Goal: Information Seeking & Learning: Get advice/opinions

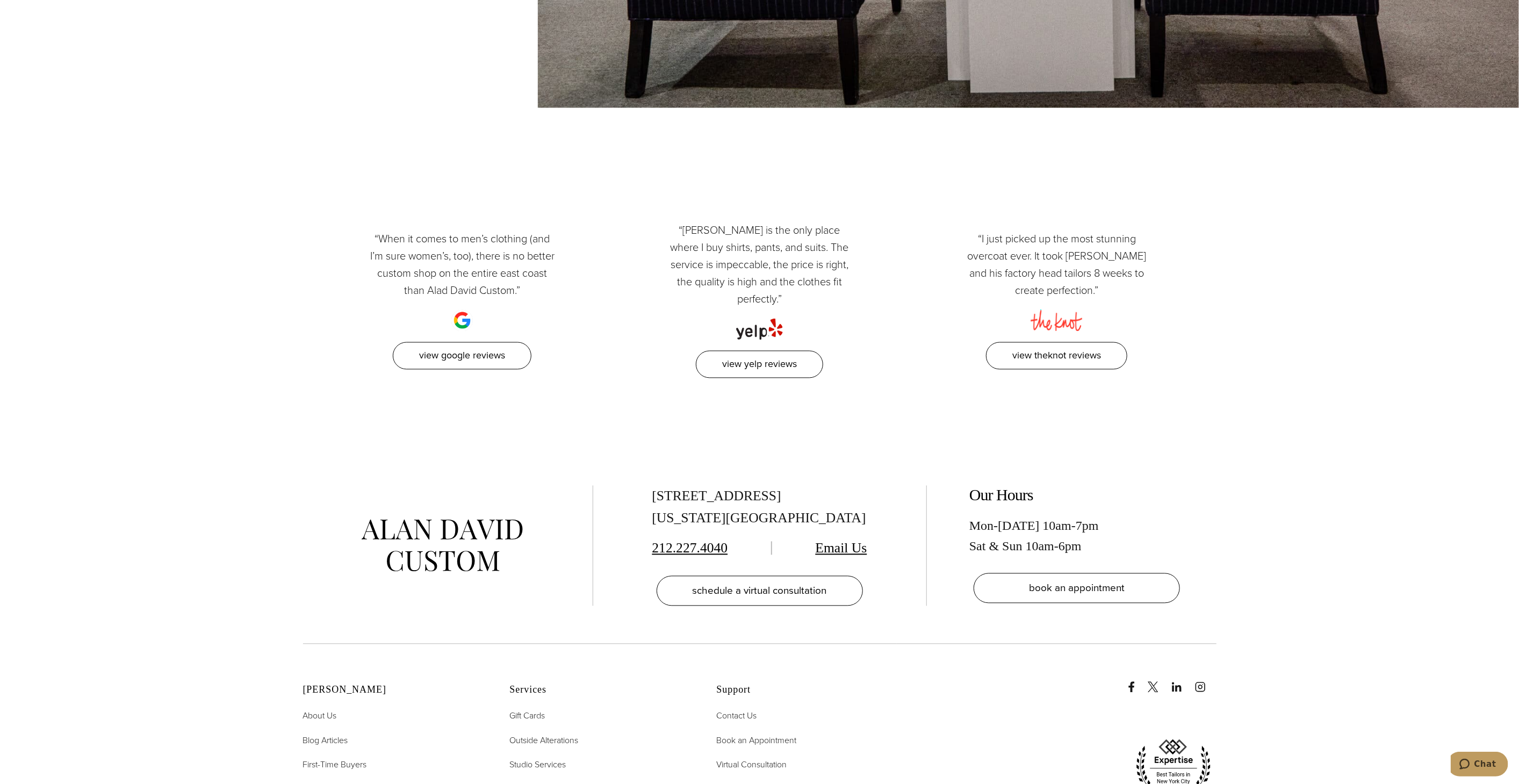
scroll to position [5521, 0]
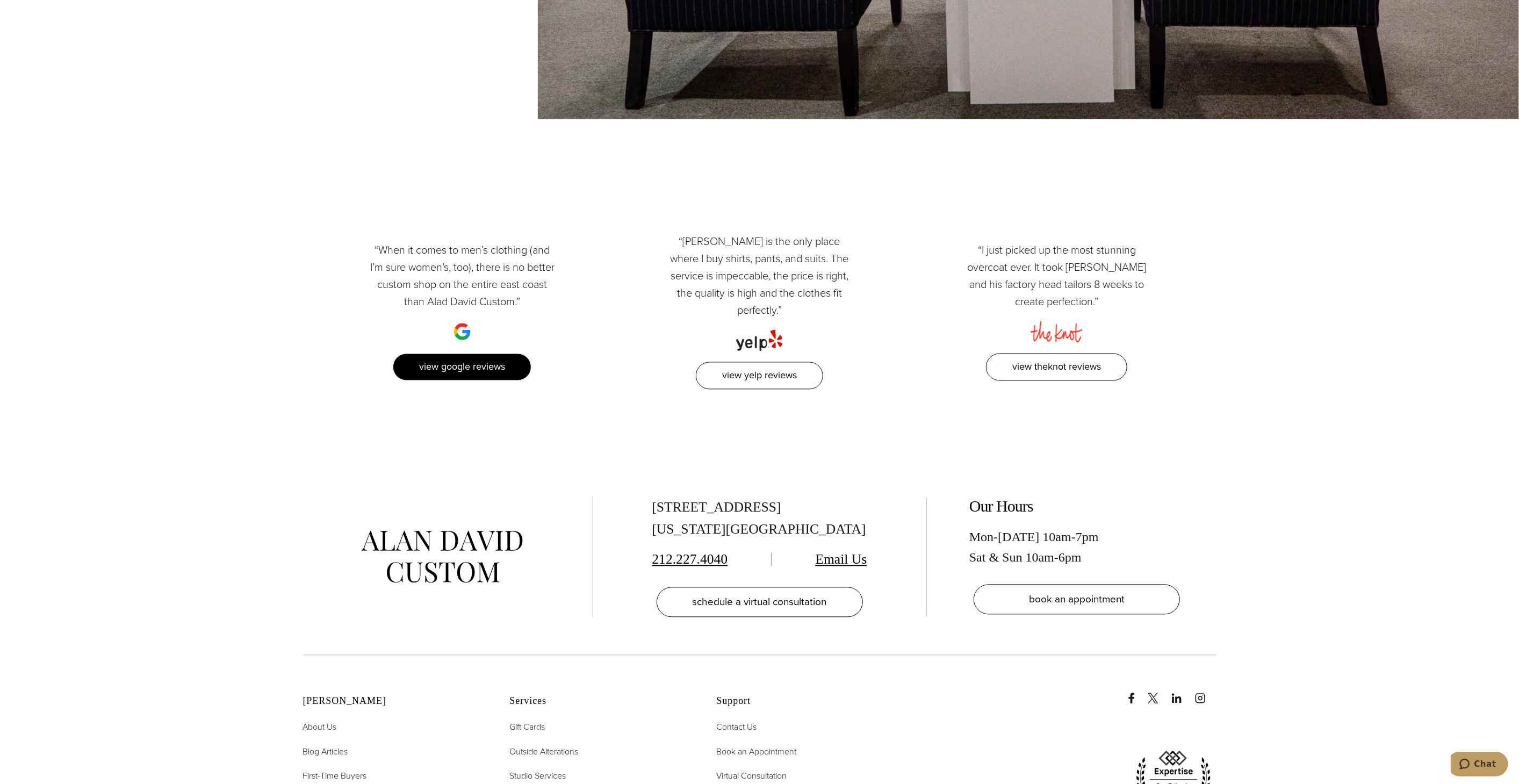
click at [484, 354] on link "View Google Reviews" at bounding box center [462, 367] width 138 height 27
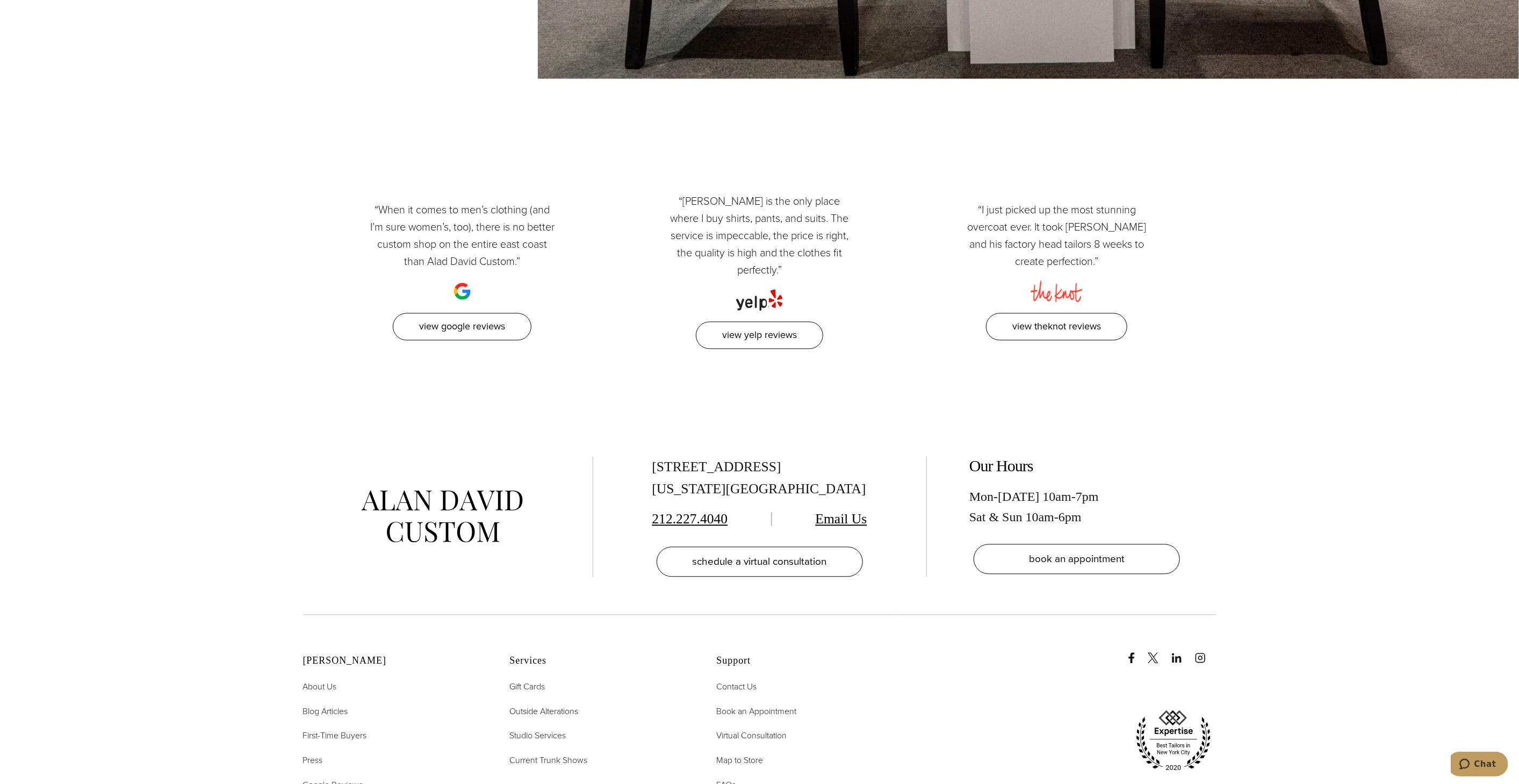
scroll to position [5539, 0]
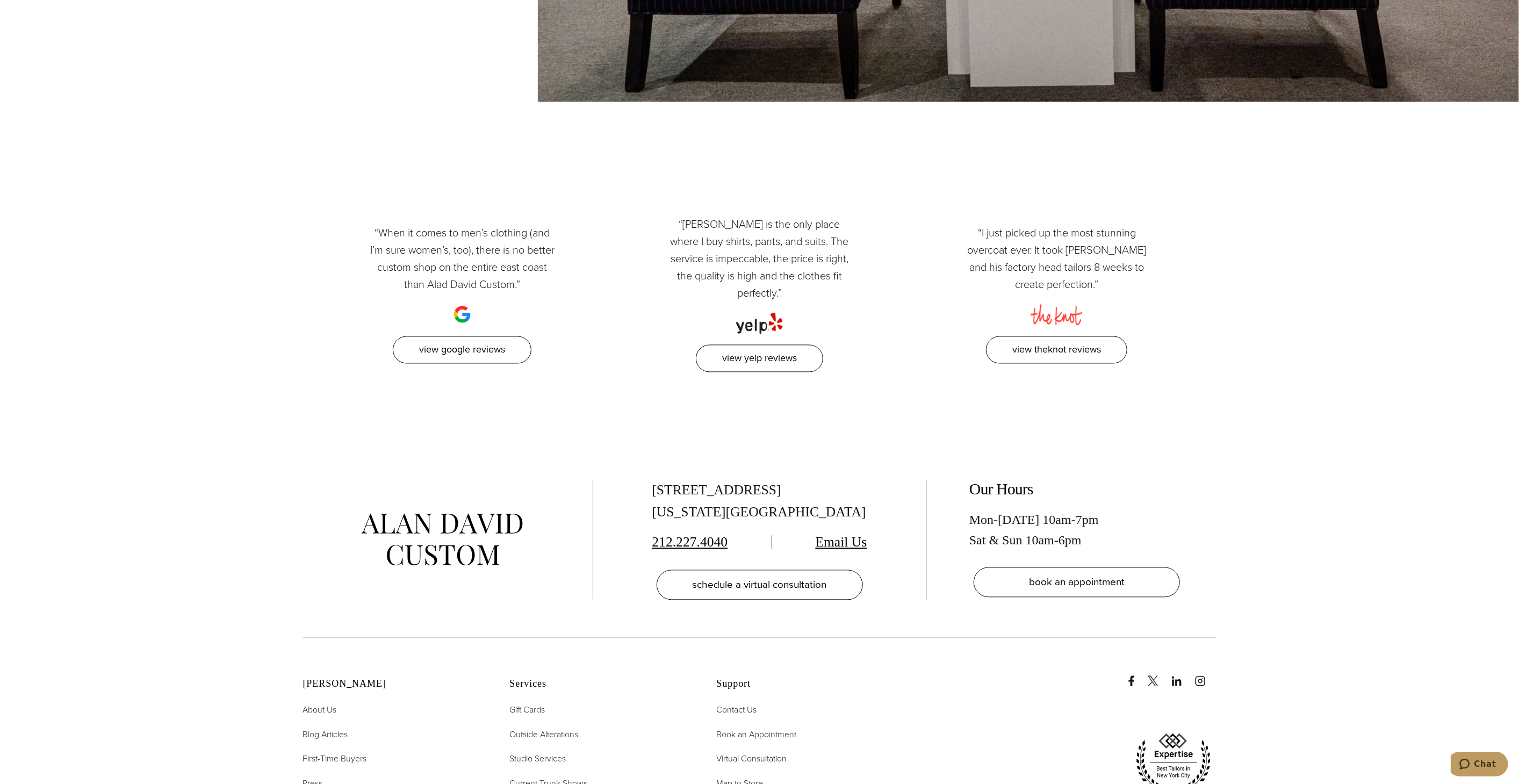
click at [460, 225] on p "“When it comes to men’s clothing (and I’m sure women’s, too), there is no bette…" at bounding box center [462, 259] width 188 height 69
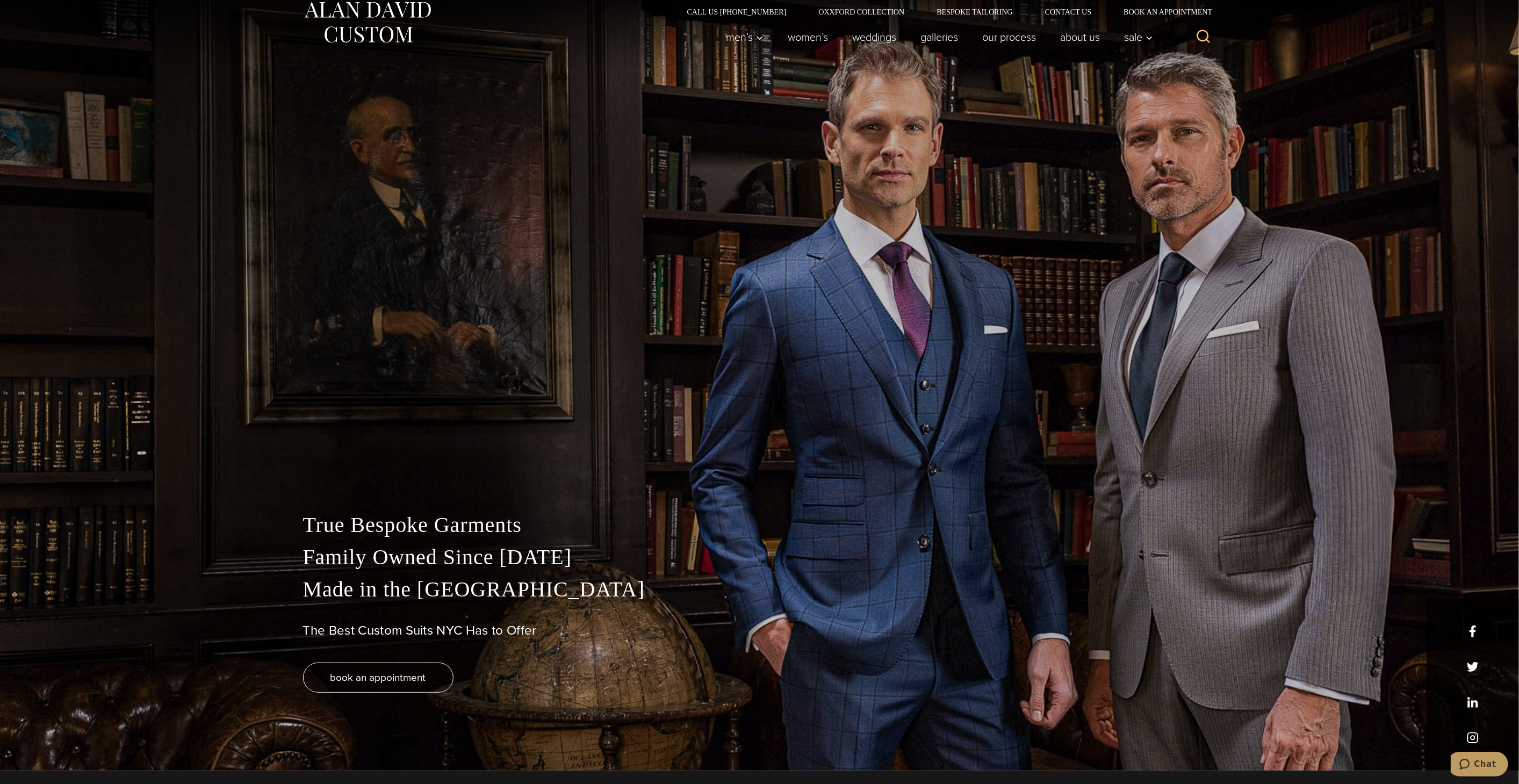
scroll to position [0, 0]
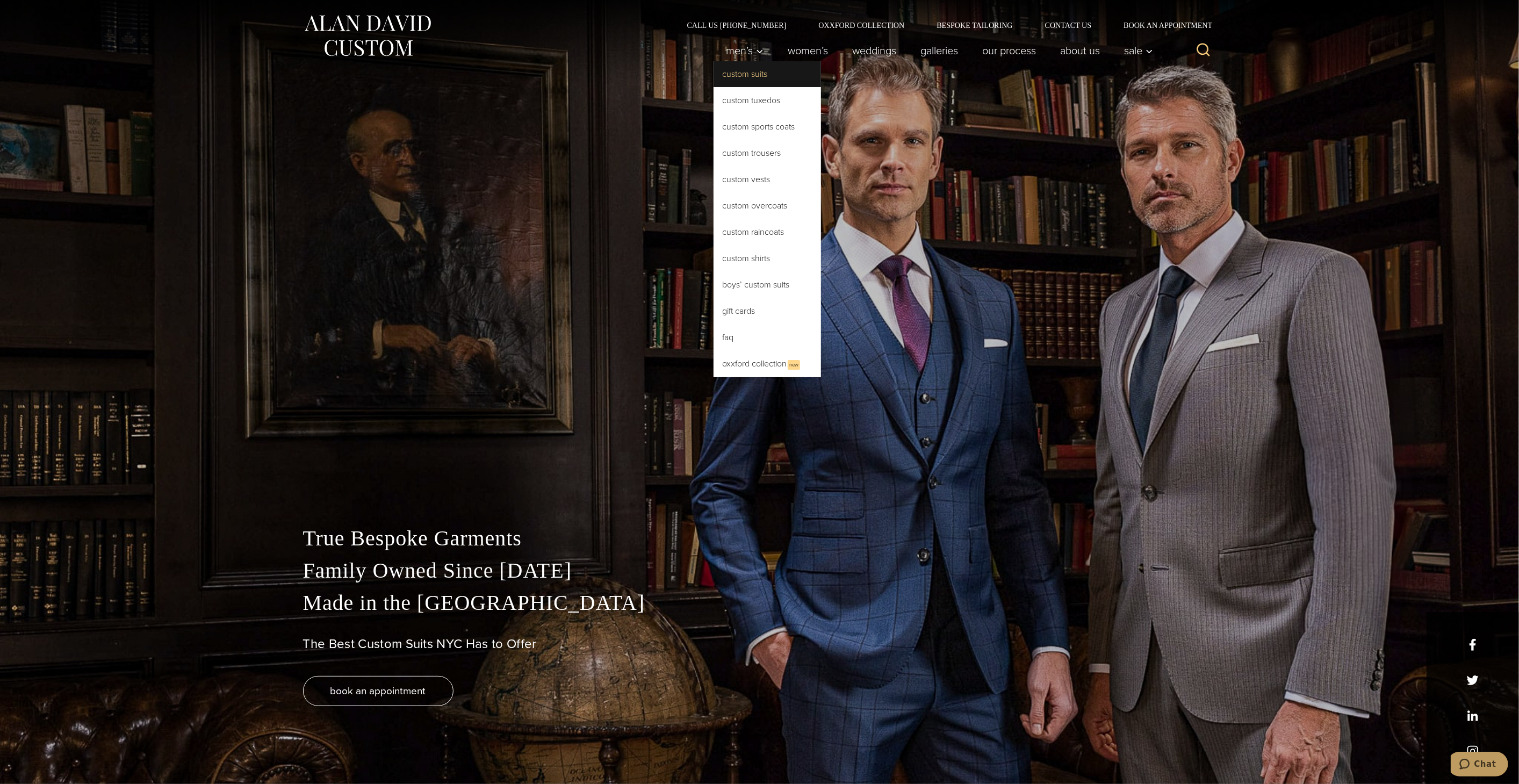
click at [733, 71] on link "Custom Suits" at bounding box center [767, 74] width 107 height 26
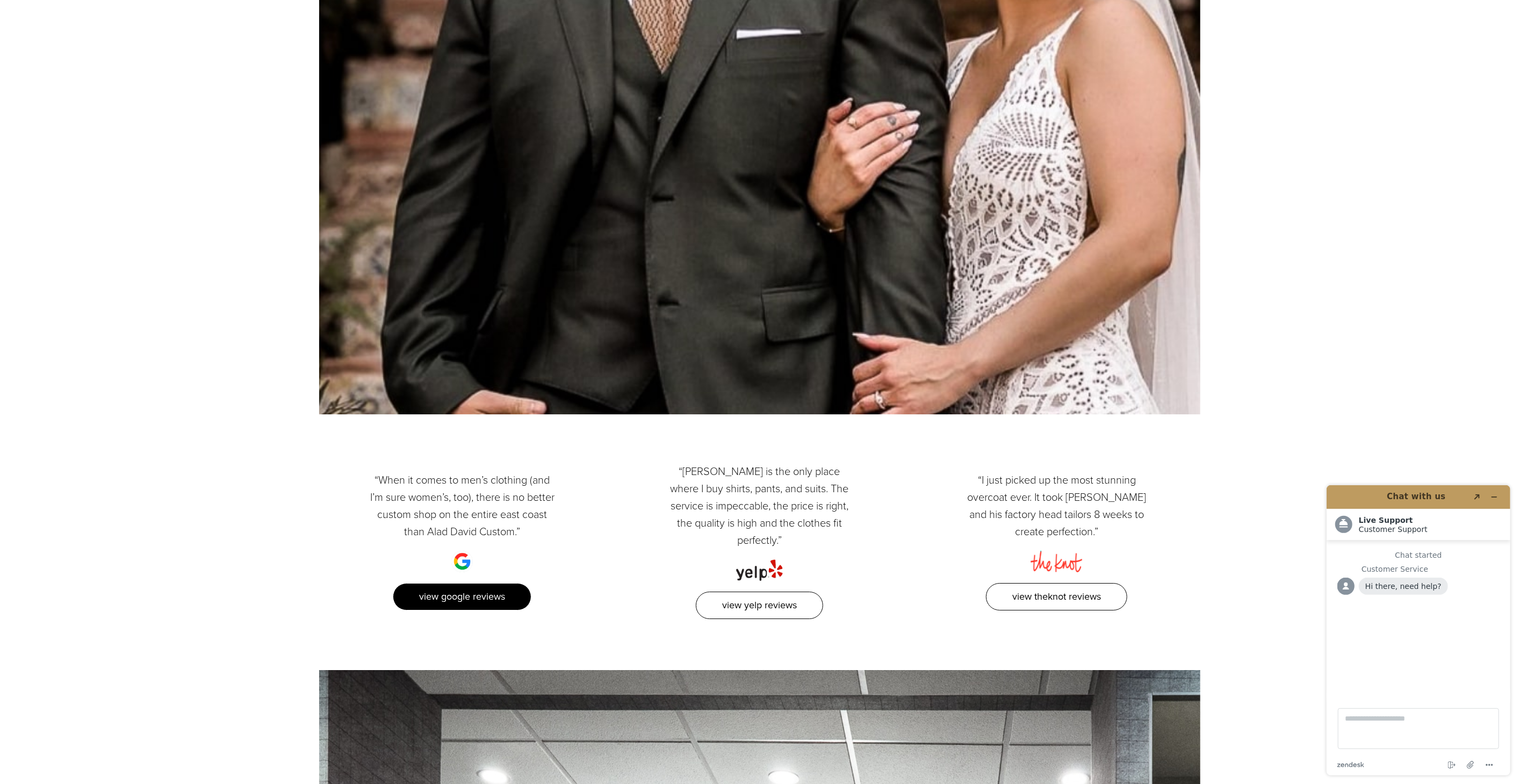
click at [465, 583] on link "View Google Reviews" at bounding box center [462, 597] width 138 height 27
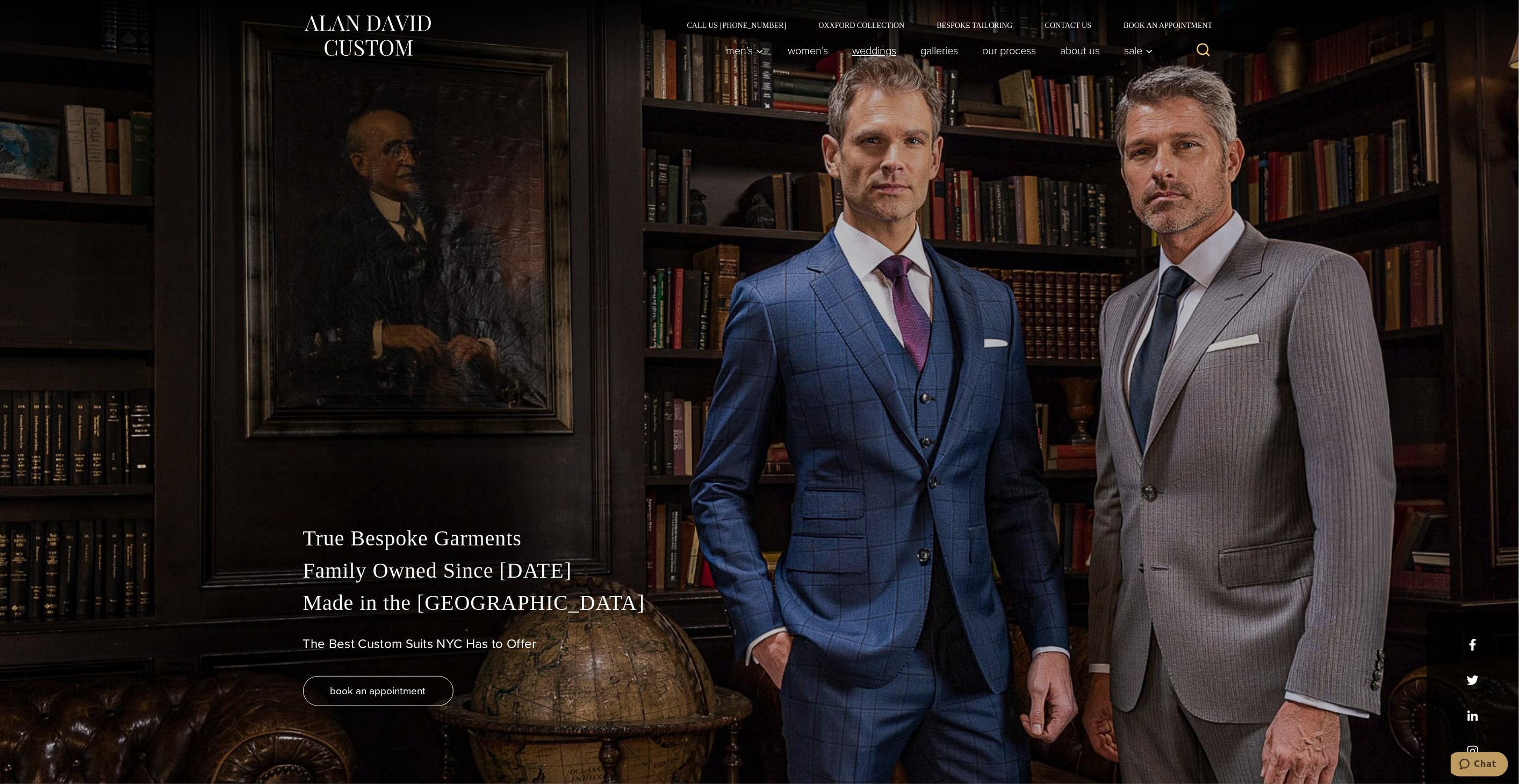
click at [869, 50] on link "weddings" at bounding box center [874, 50] width 68 height 22
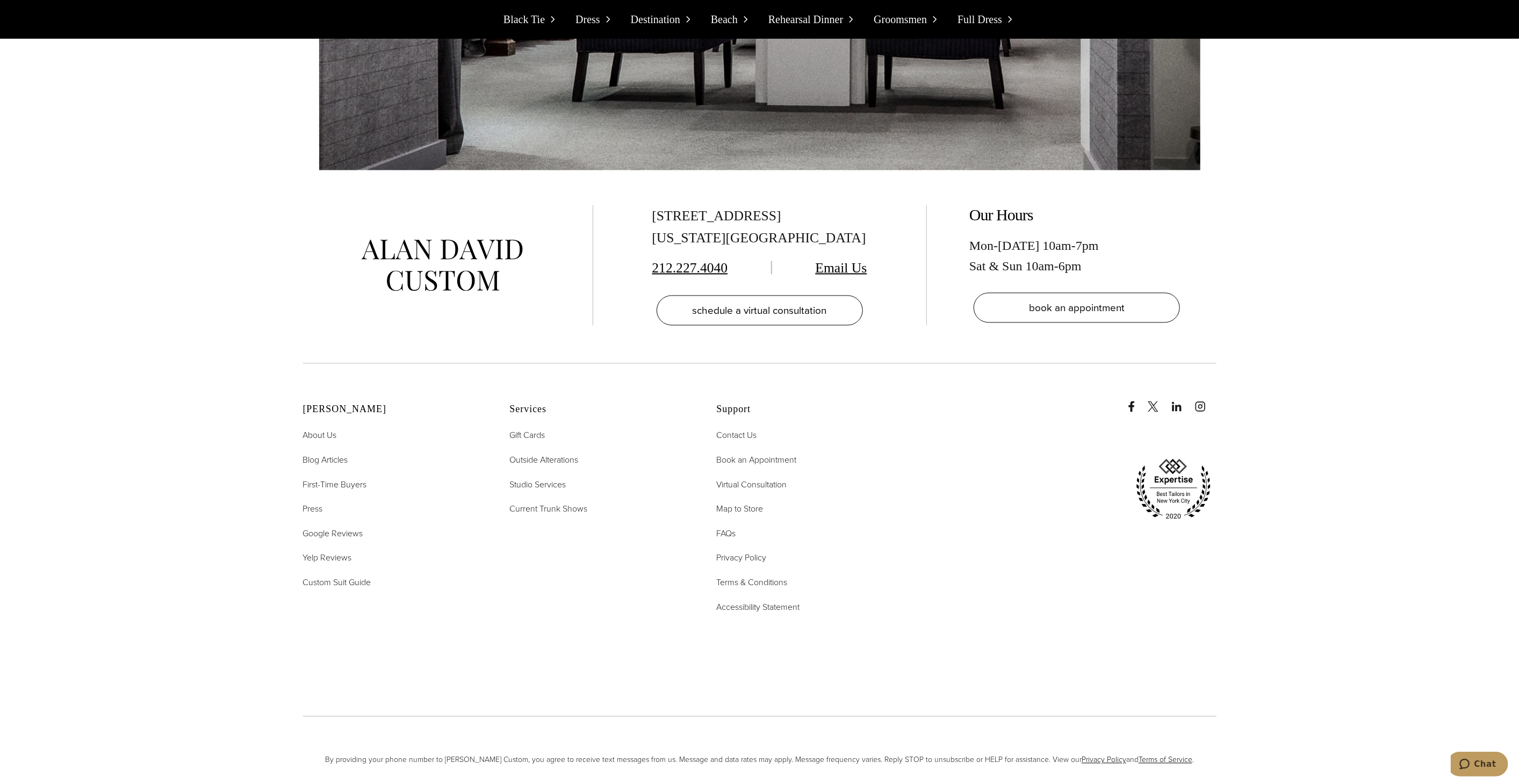
scroll to position [12752, 0]
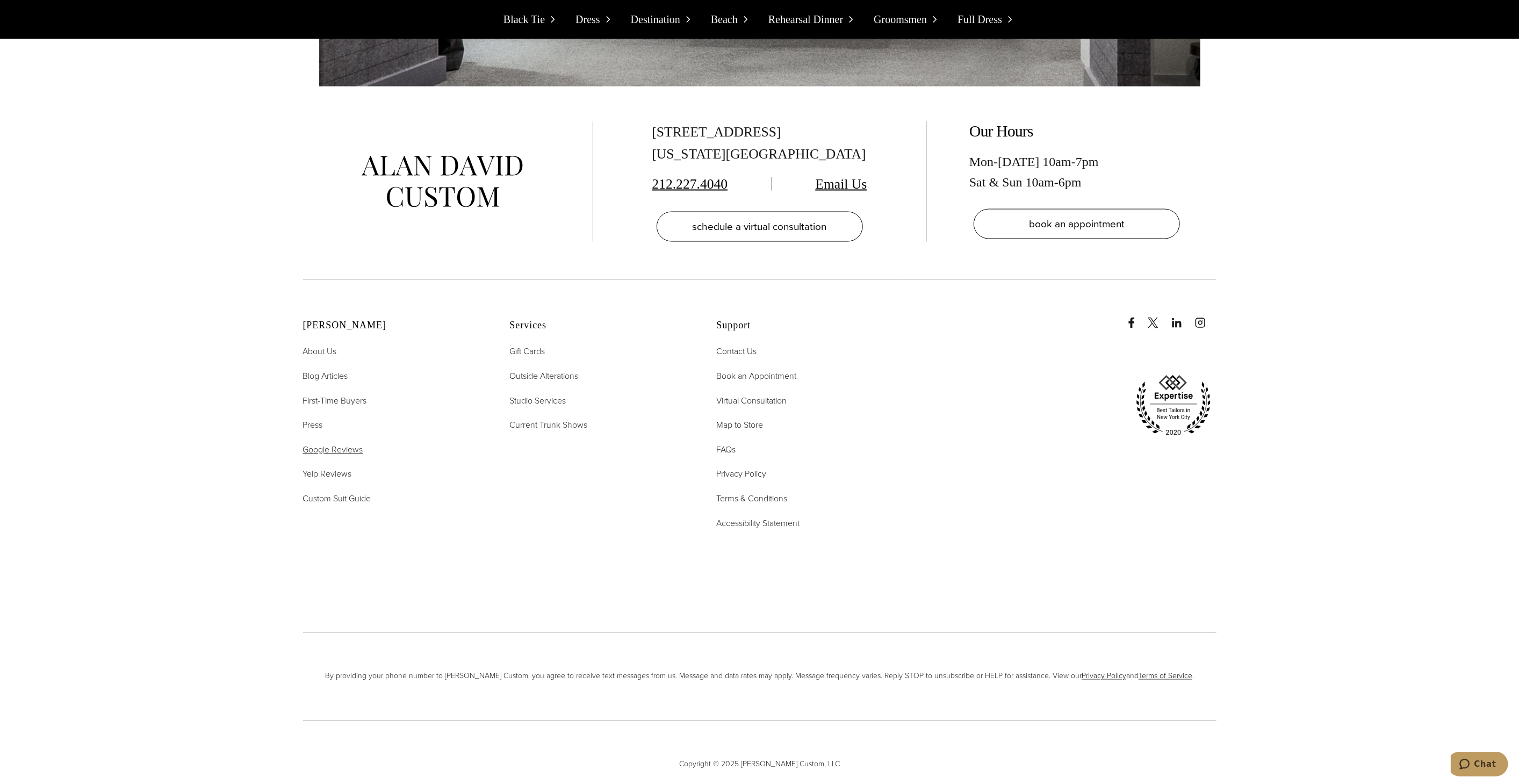
click at [352, 443] on span "Google Reviews" at bounding box center [333, 450] width 60 height 12
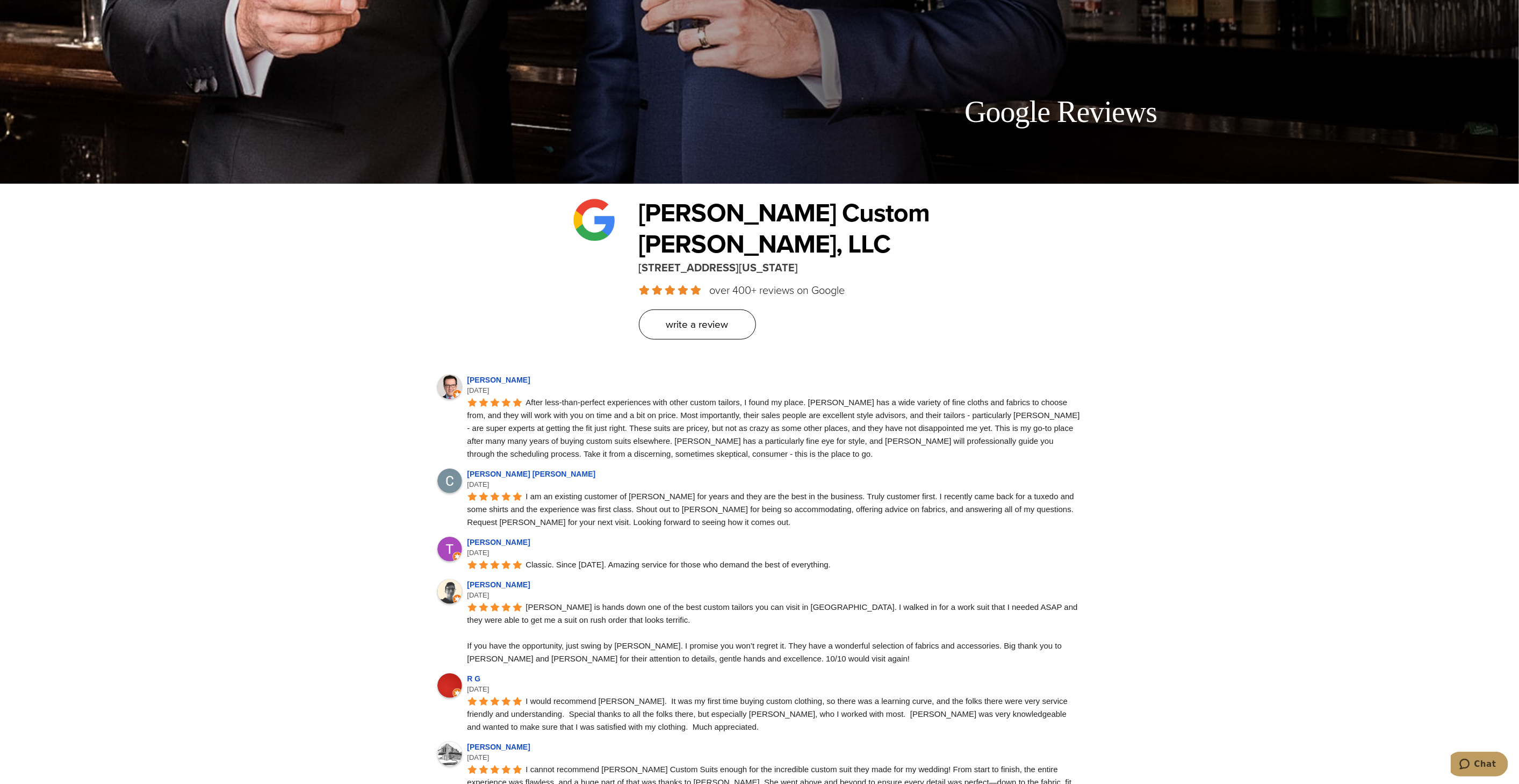
scroll to position [656, 0]
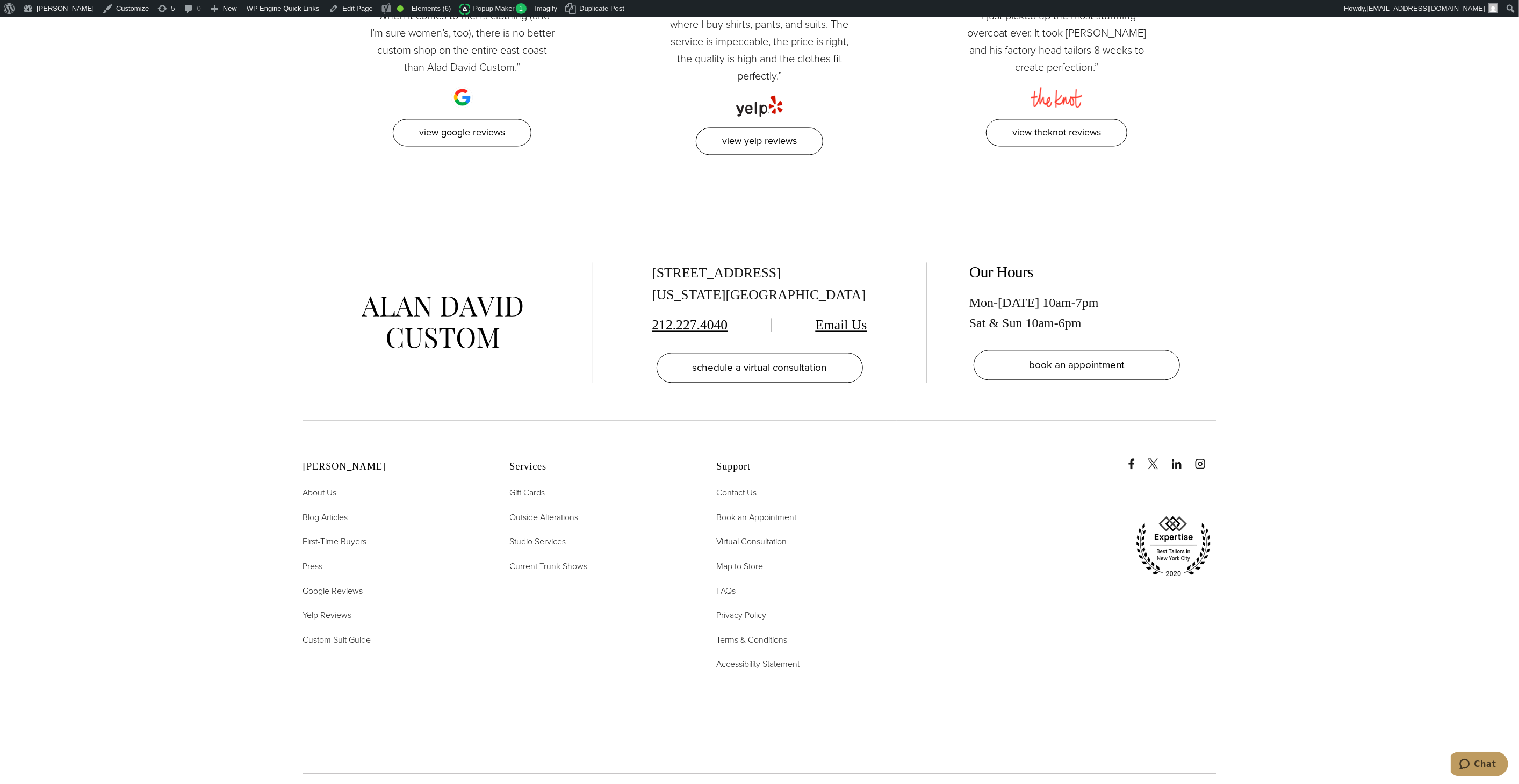
scroll to position [5897, 0]
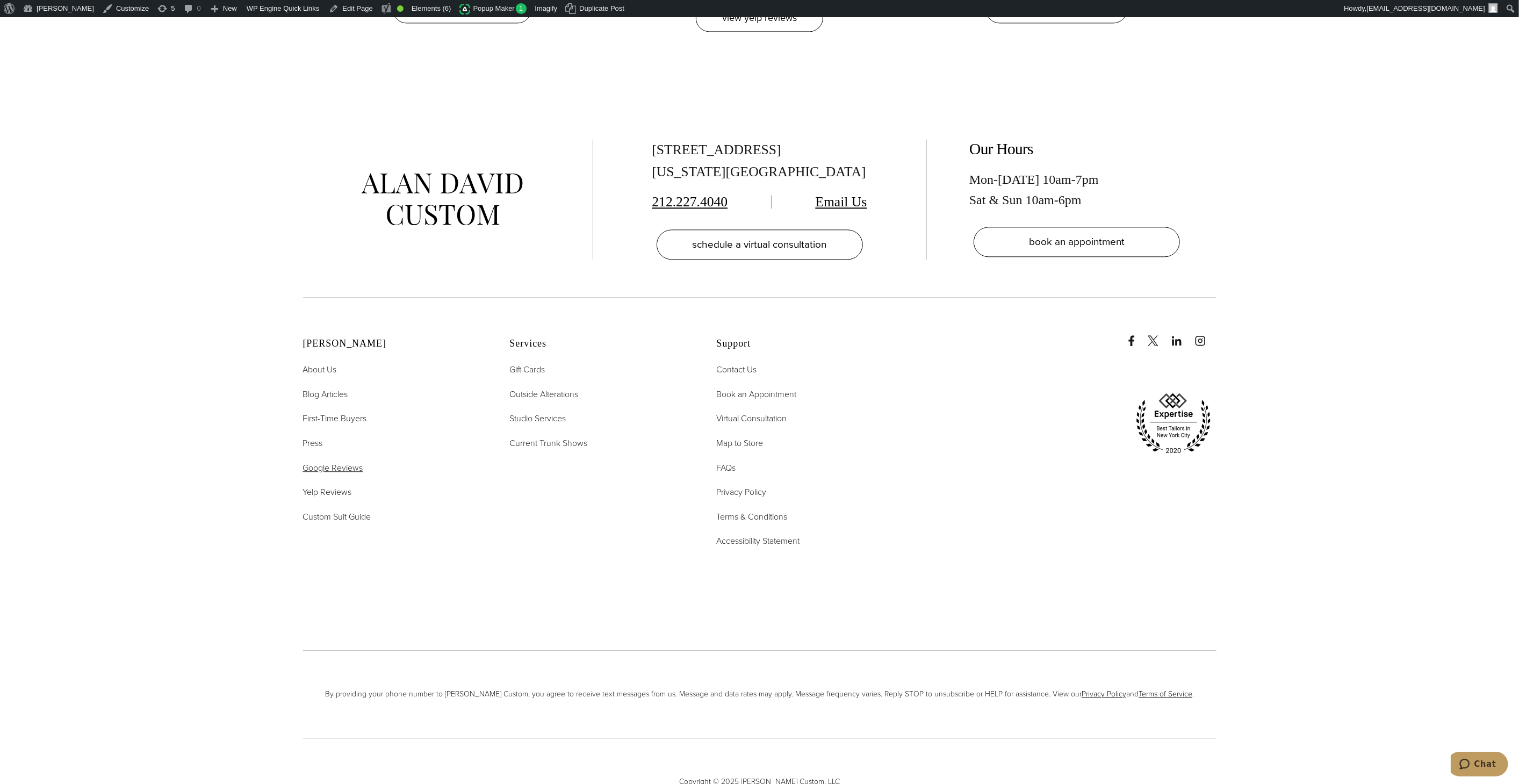
click at [345, 461] on span "Google Reviews" at bounding box center [333, 468] width 60 height 12
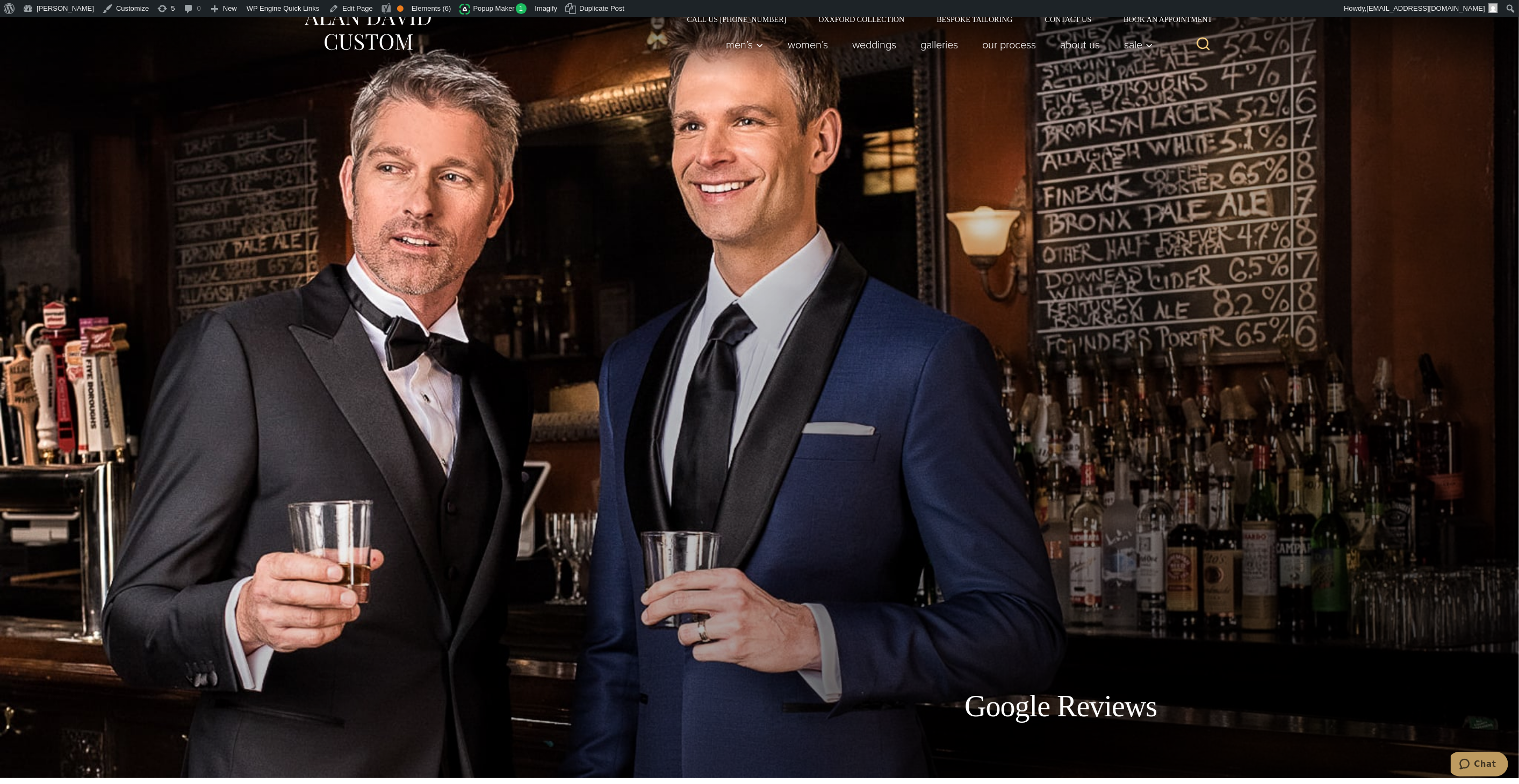
scroll to position [20, 0]
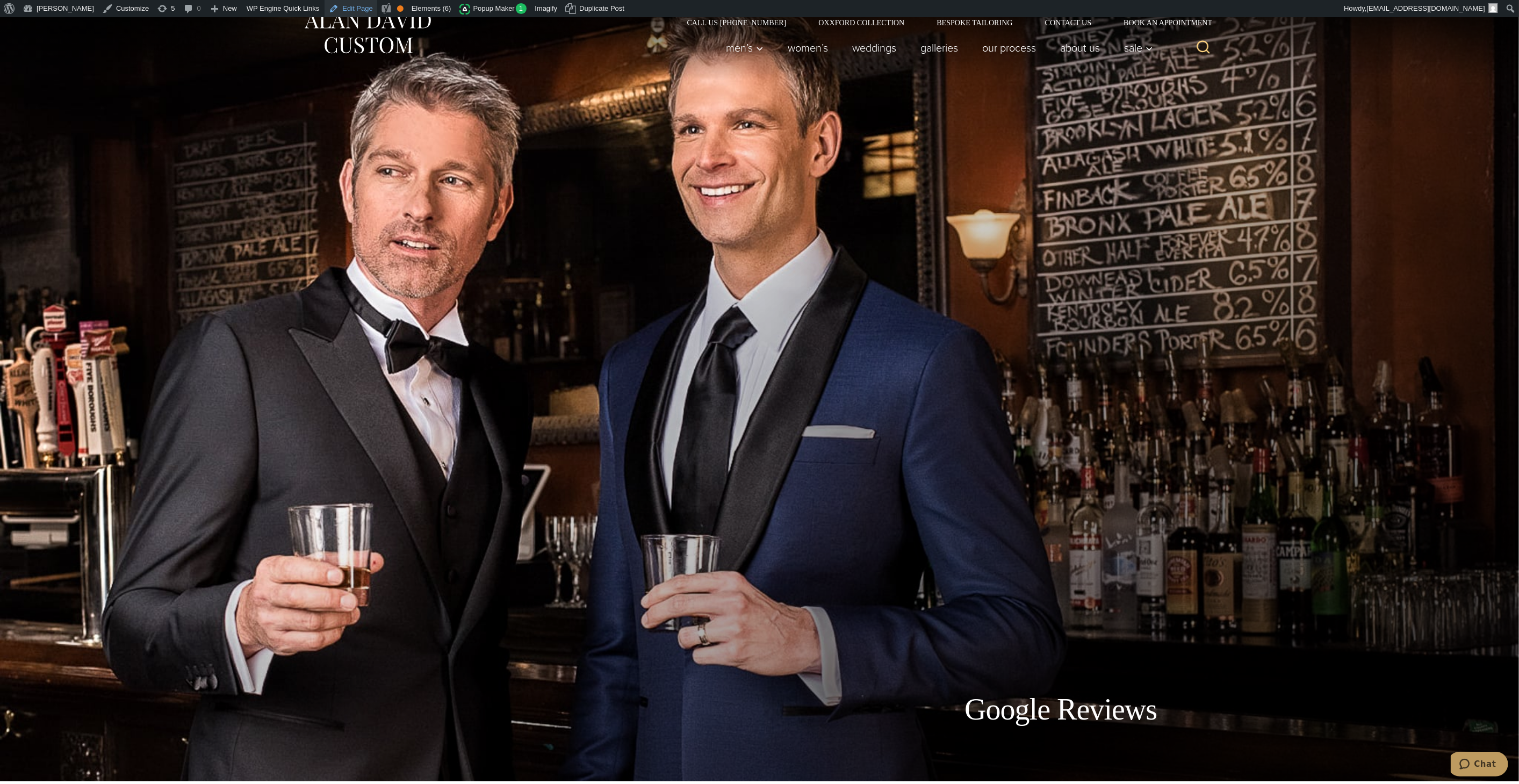
click at [329, 7] on link "Edit Page" at bounding box center [351, 9] width 52 height 17
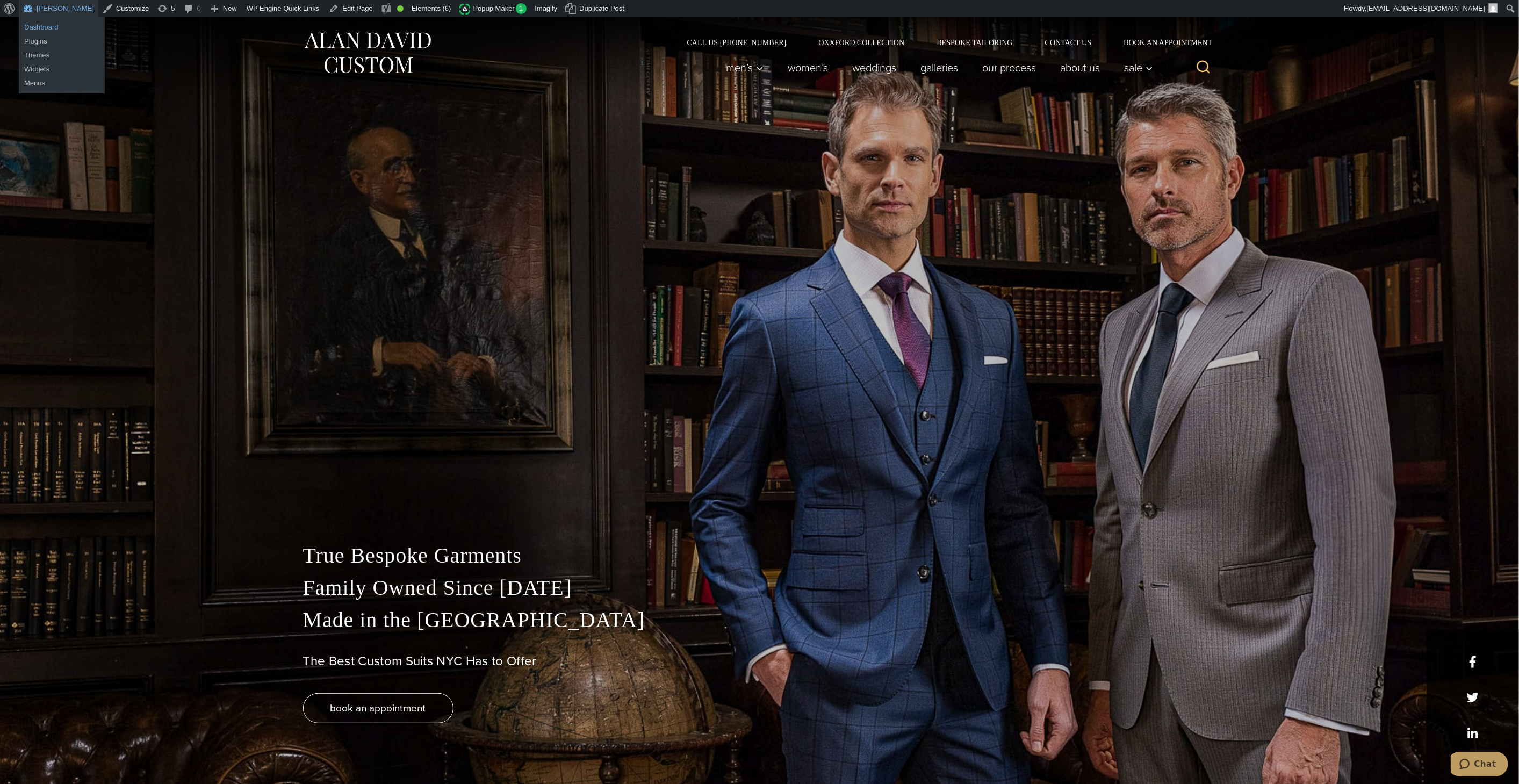
click at [47, 22] on link "Dashboard" at bounding box center [61, 27] width 86 height 14
click at [40, 25] on link "Dashboard" at bounding box center [61, 27] width 86 height 14
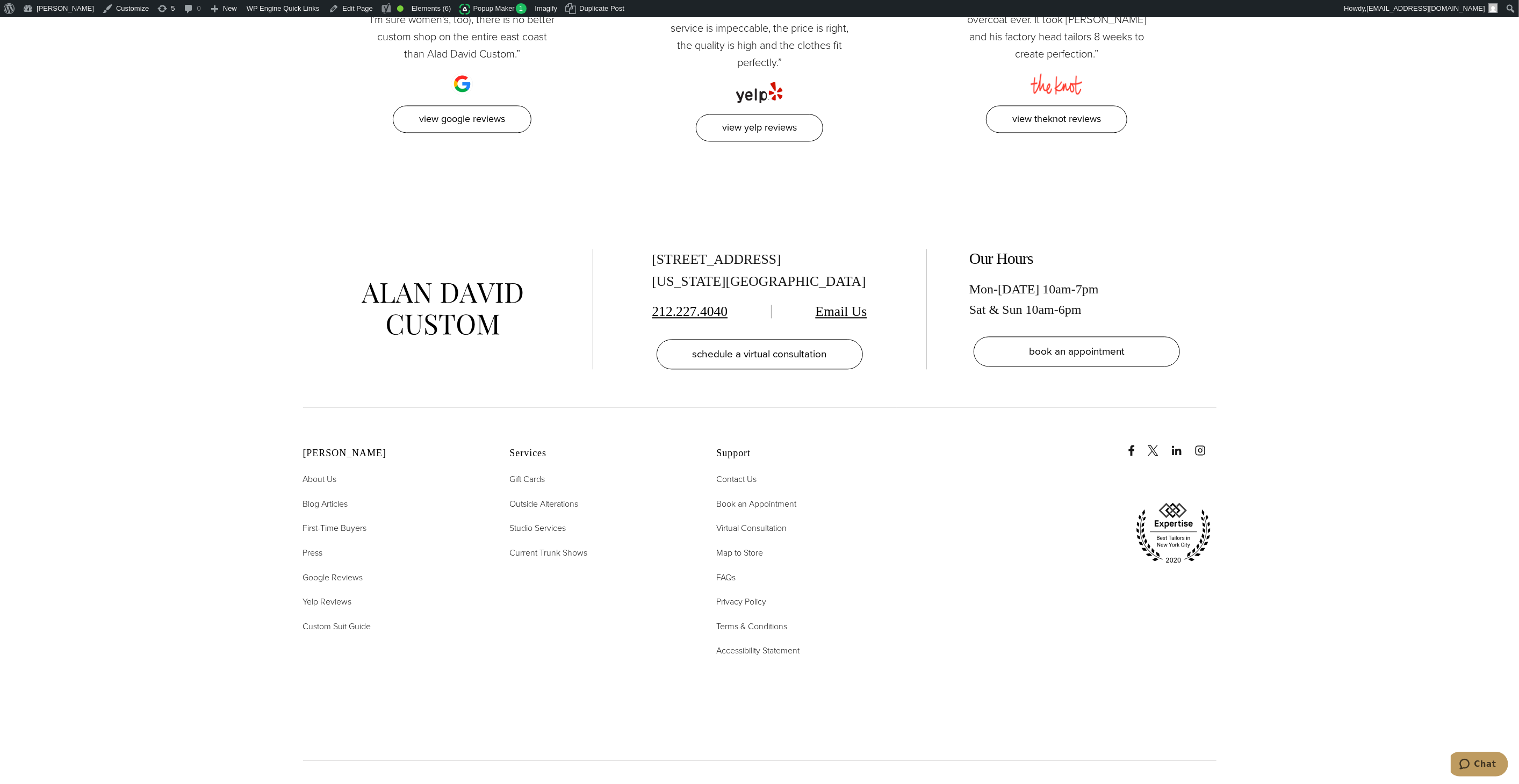
scroll to position [5897, 0]
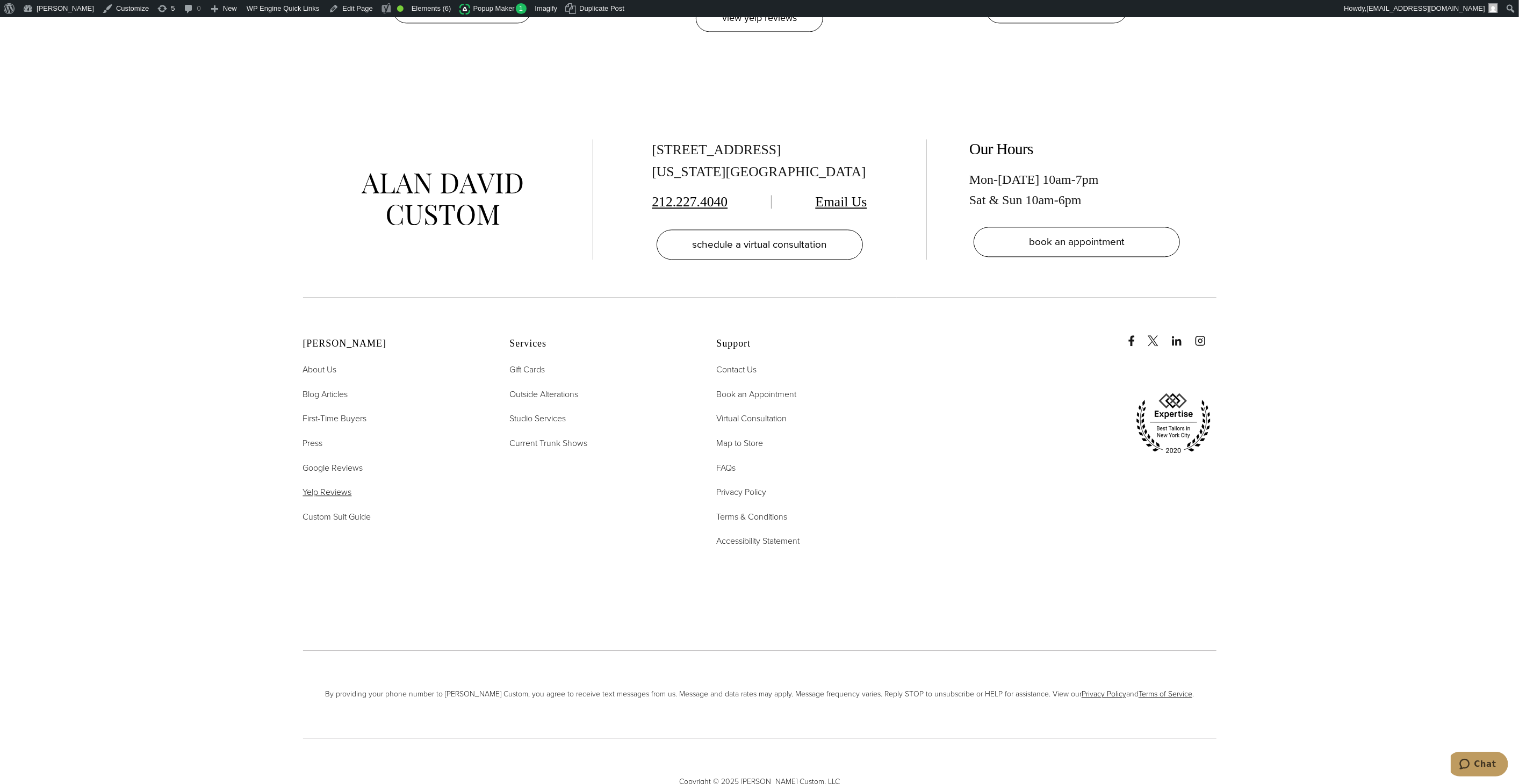
click at [325, 486] on span "Yelp Reviews" at bounding box center [327, 492] width 49 height 12
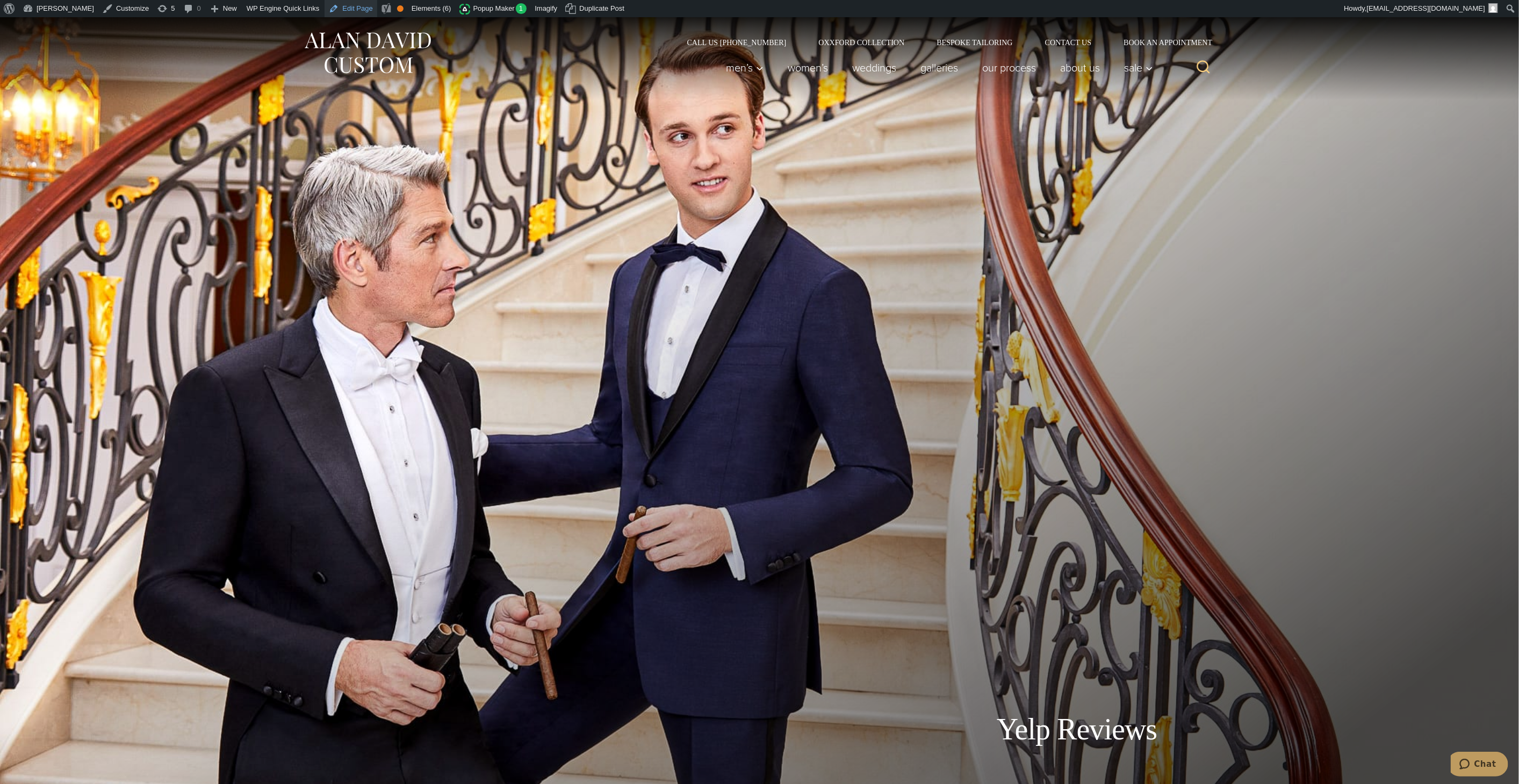
click at [331, 8] on link "Edit Page" at bounding box center [351, 9] width 52 height 17
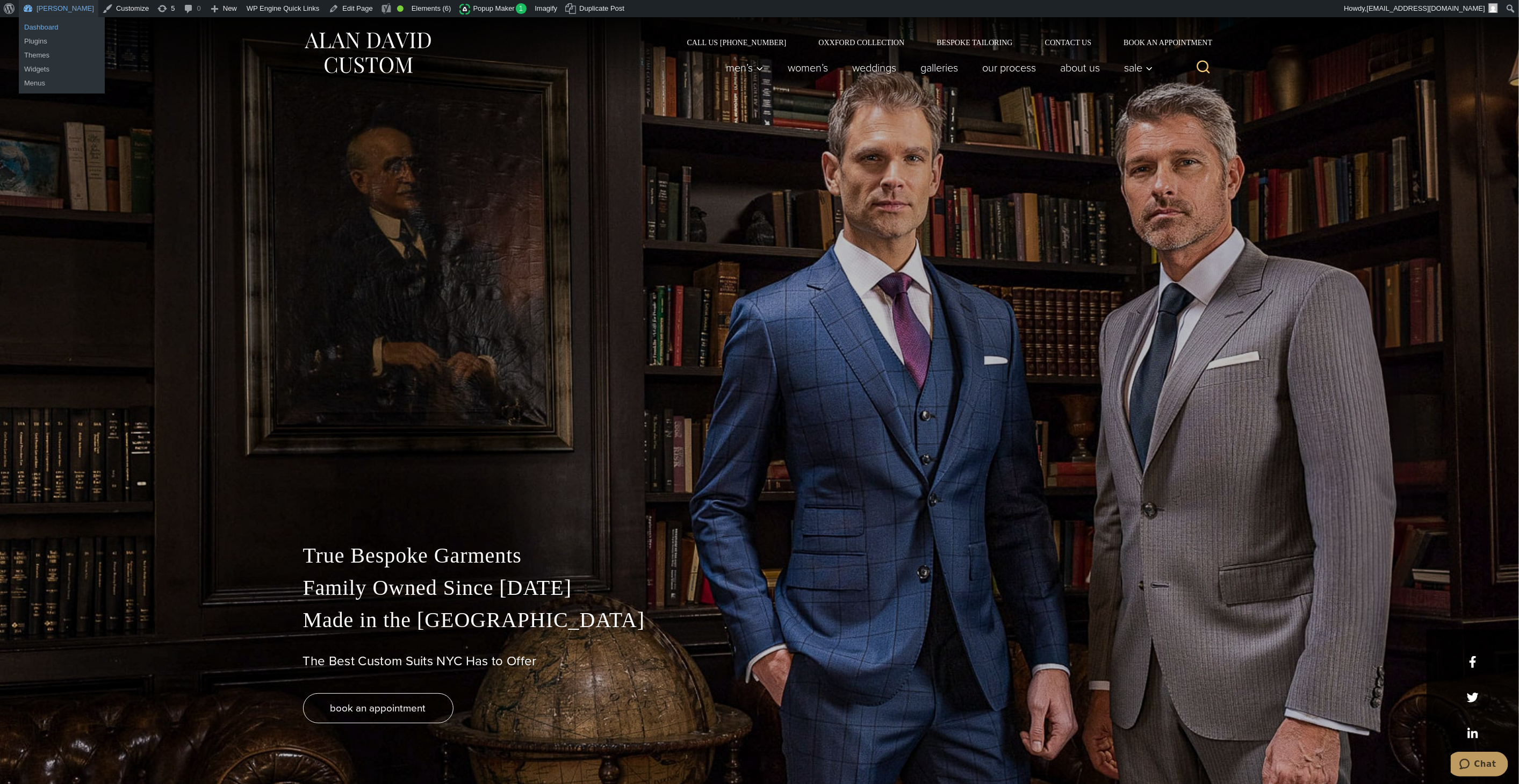
click at [46, 30] on link "Dashboard" at bounding box center [61, 27] width 86 height 14
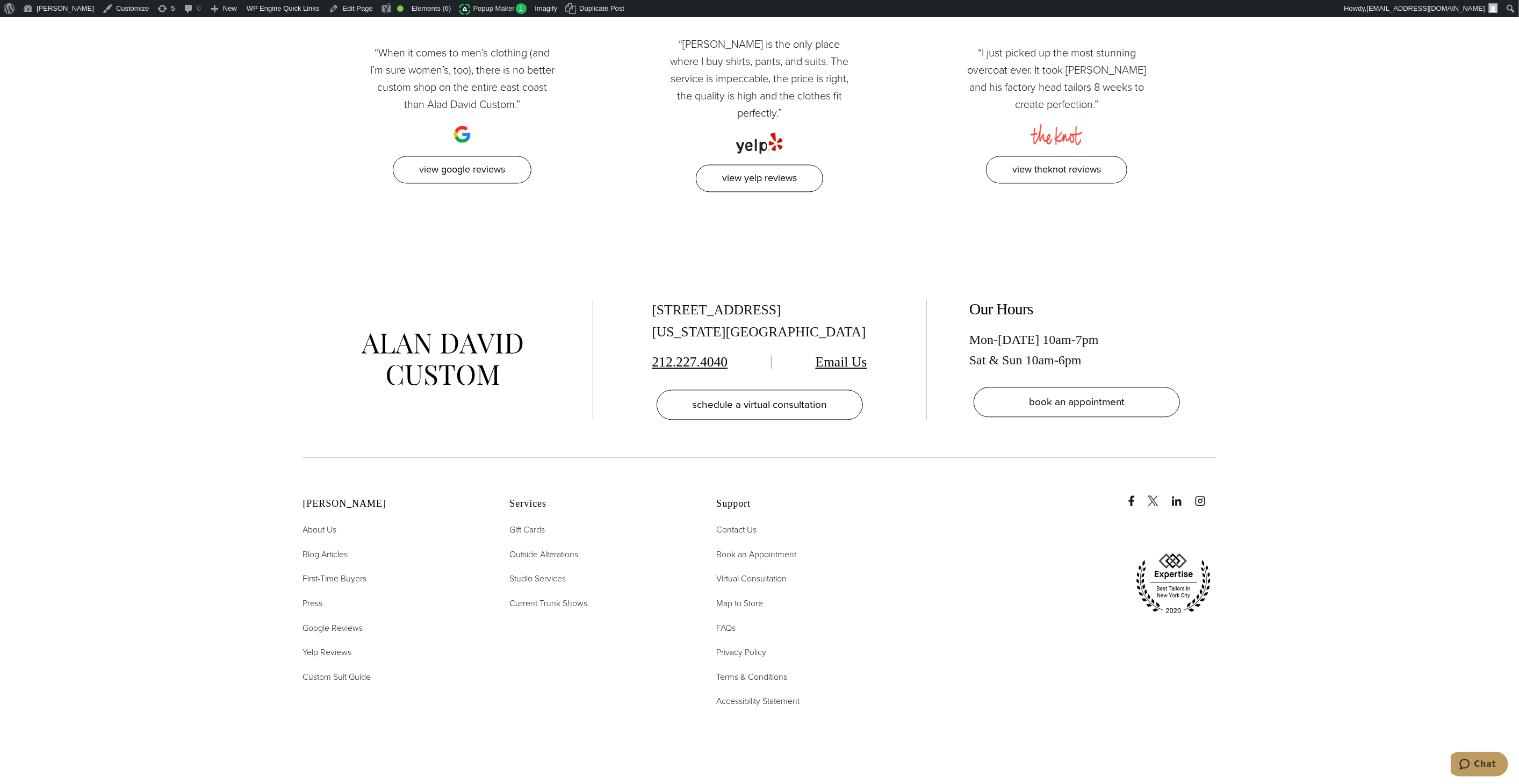
scroll to position [5897, 0]
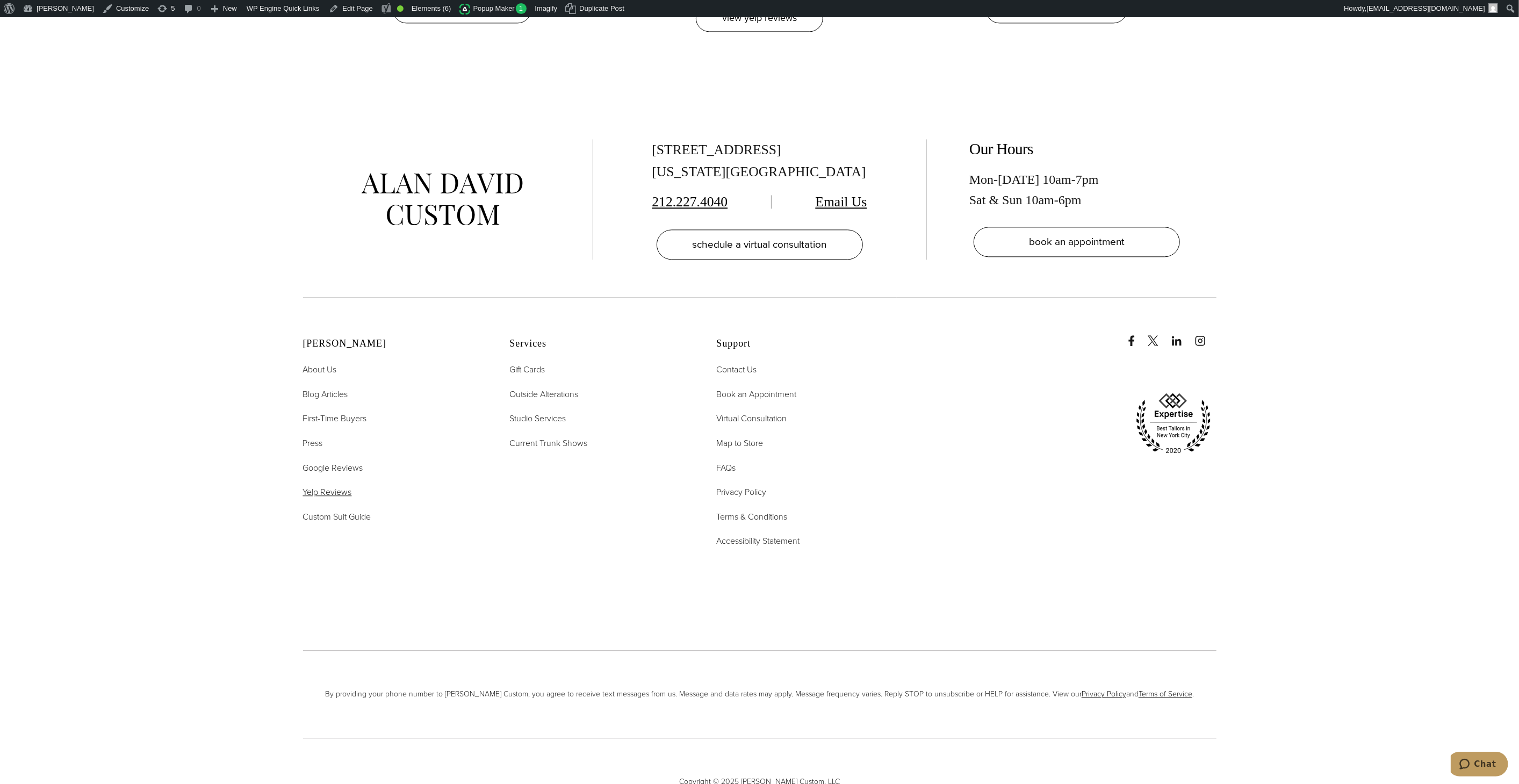
click at [320, 486] on span "Yelp Reviews" at bounding box center [327, 492] width 49 height 12
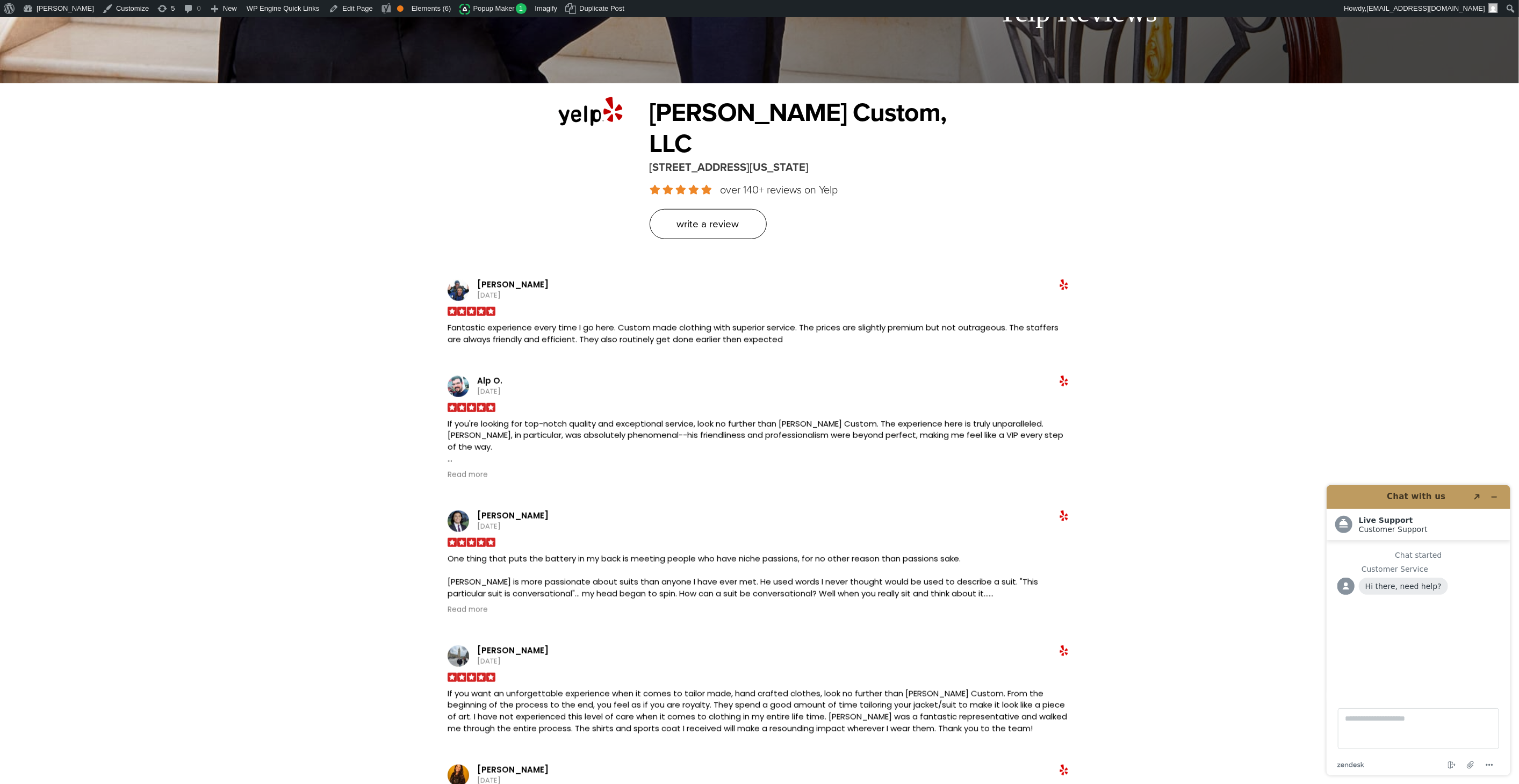
scroll to position [716, 0]
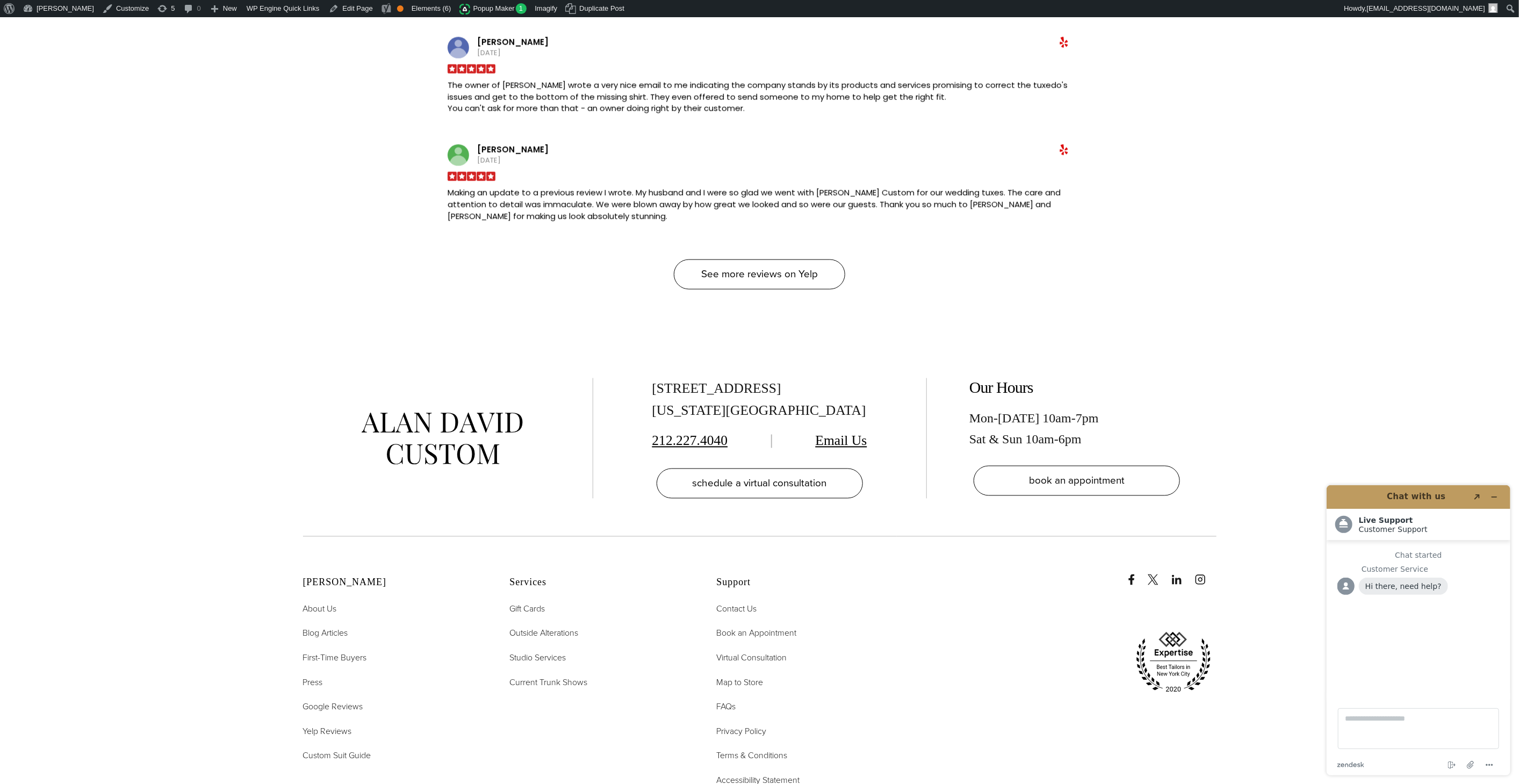
scroll to position [1492, 0]
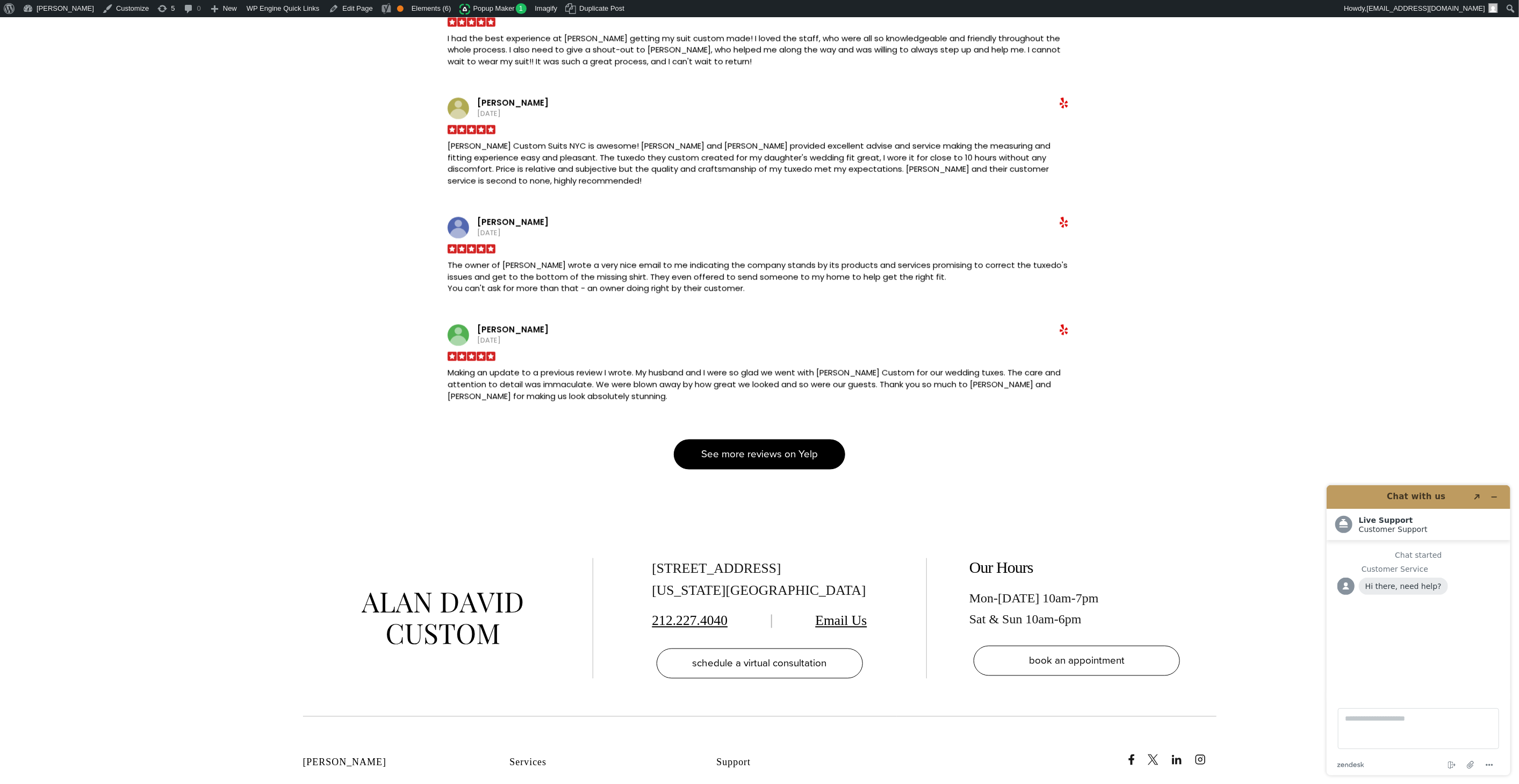
click at [797, 439] on link "See more reviews on Yelp" at bounding box center [760, 454] width 171 height 30
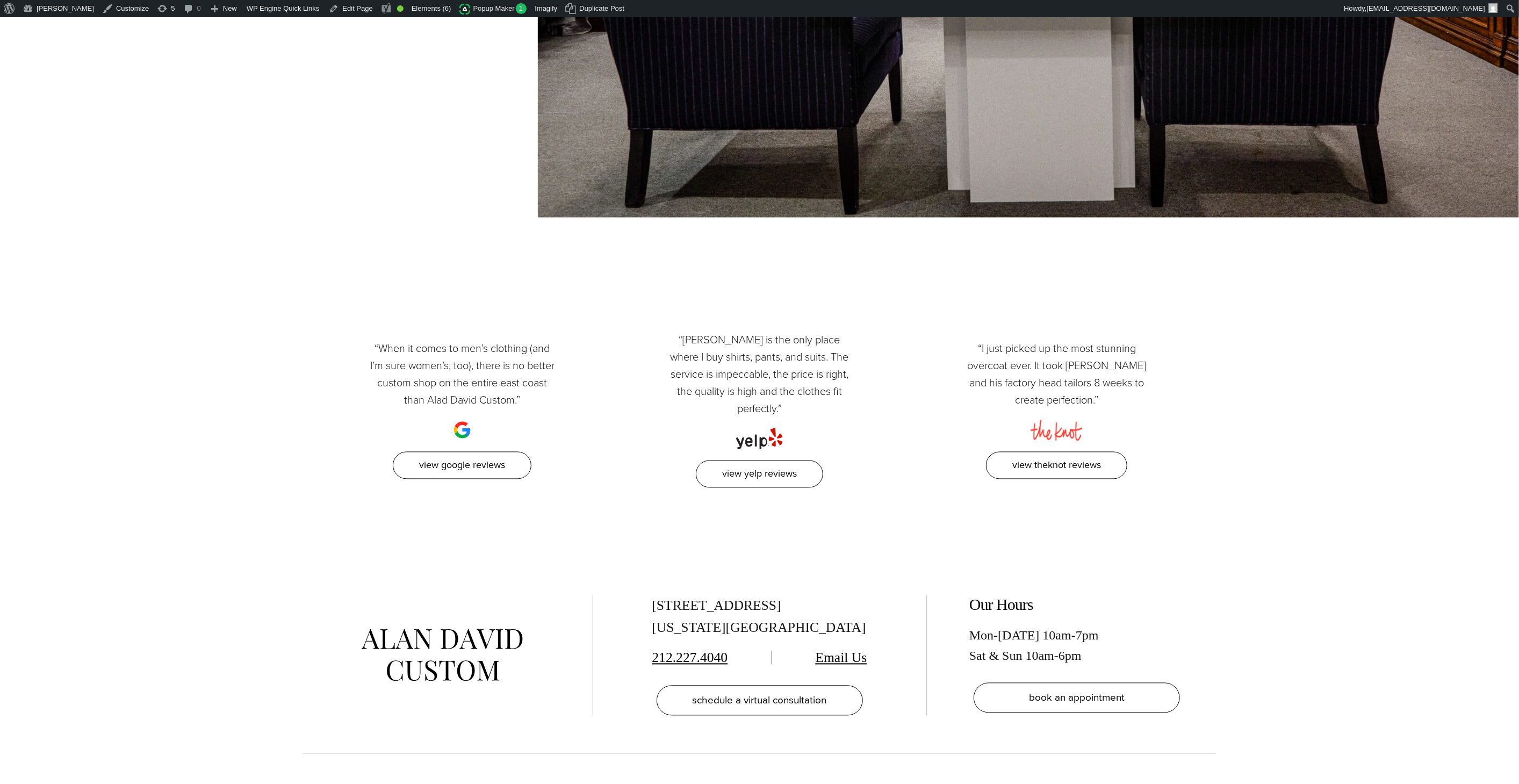
scroll to position [5897, 0]
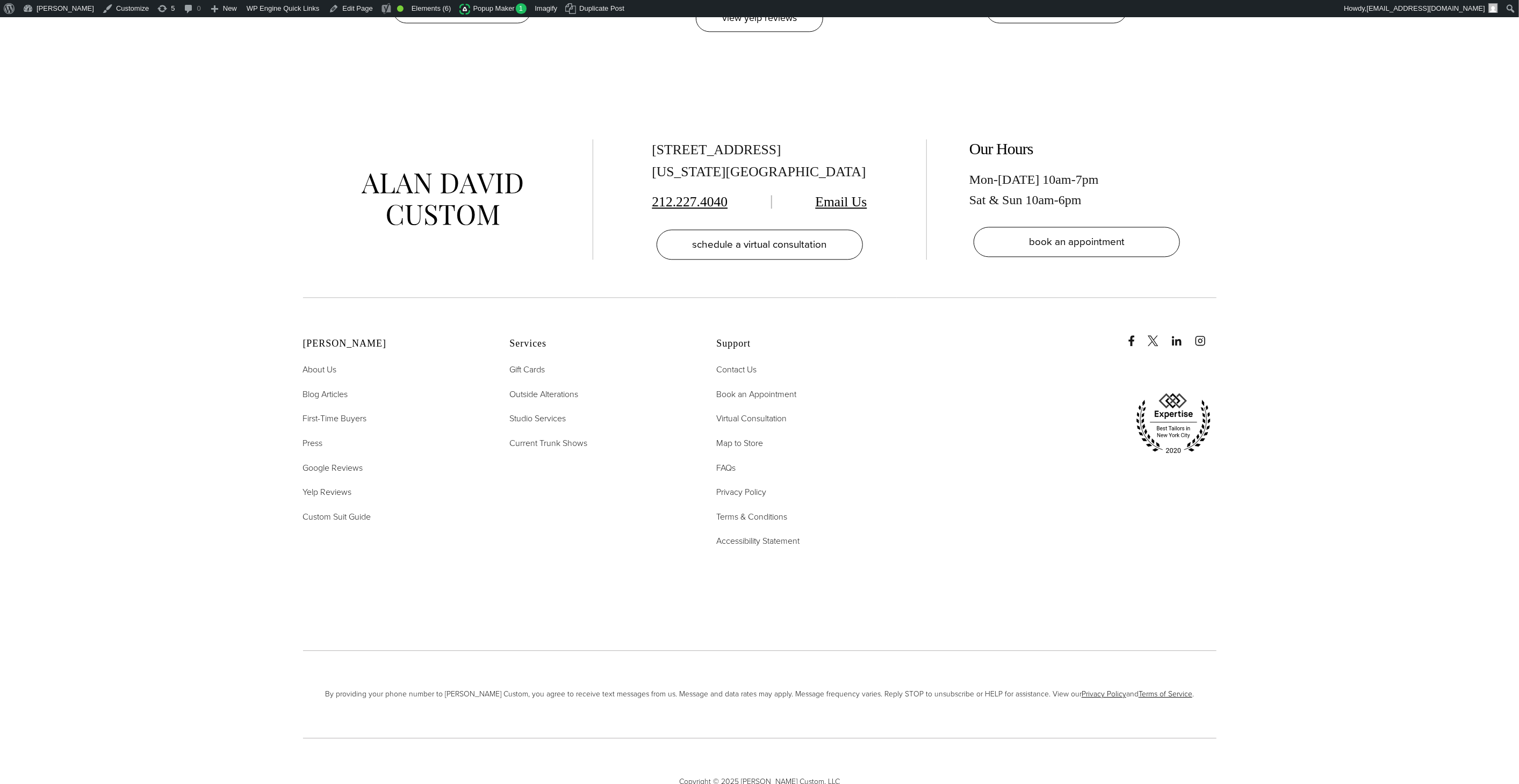
drag, startPoint x: 1520, startPoint y: 62, endPoint x: 1479, endPoint y: 807, distance: 746.1
click at [346, 461] on span "Google Reviews" at bounding box center [333, 468] width 60 height 12
